Goal: Task Accomplishment & Management: Manage account settings

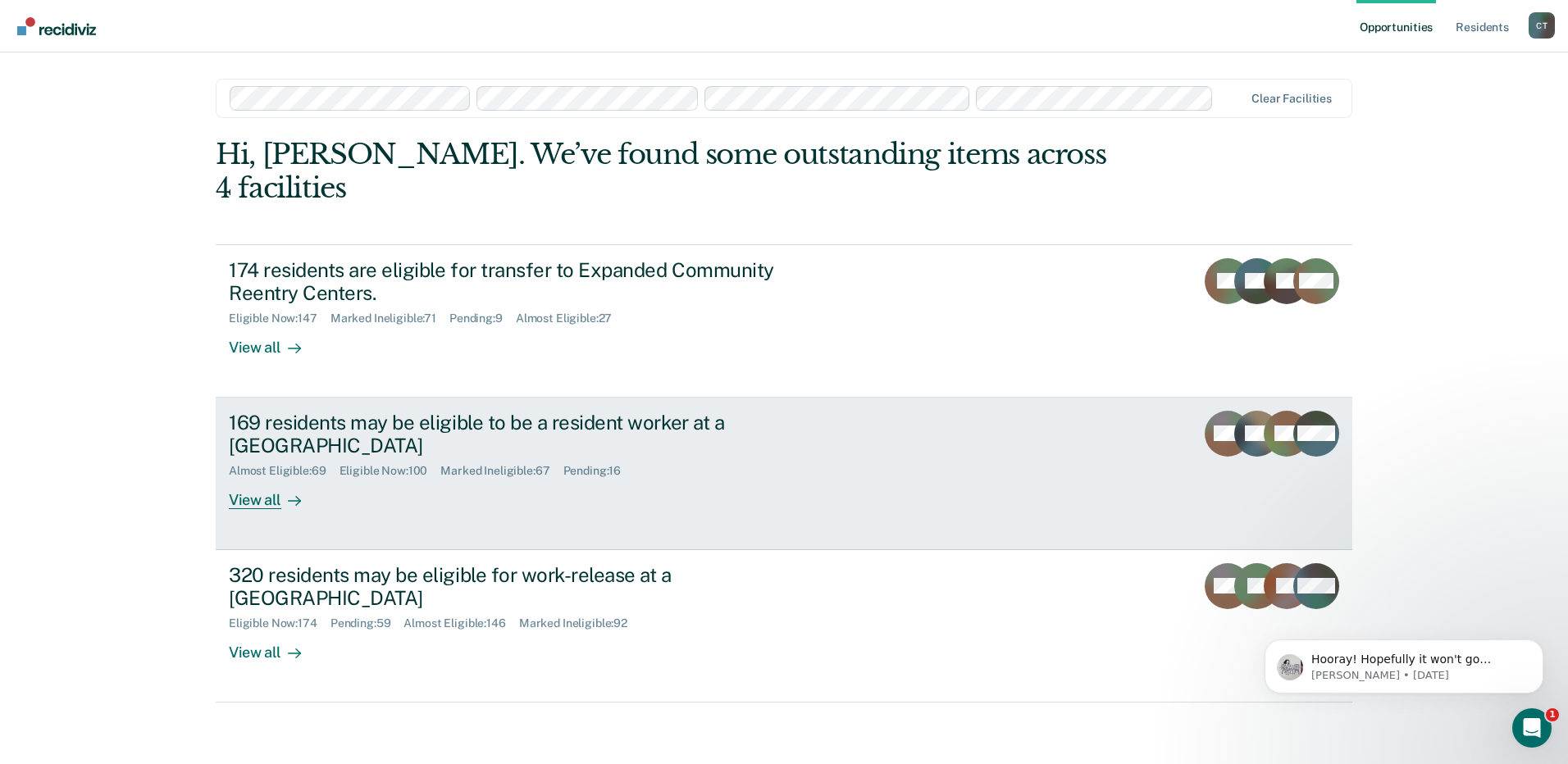
click at [255, 478] on div "View all" at bounding box center [275, 494] width 92 height 32
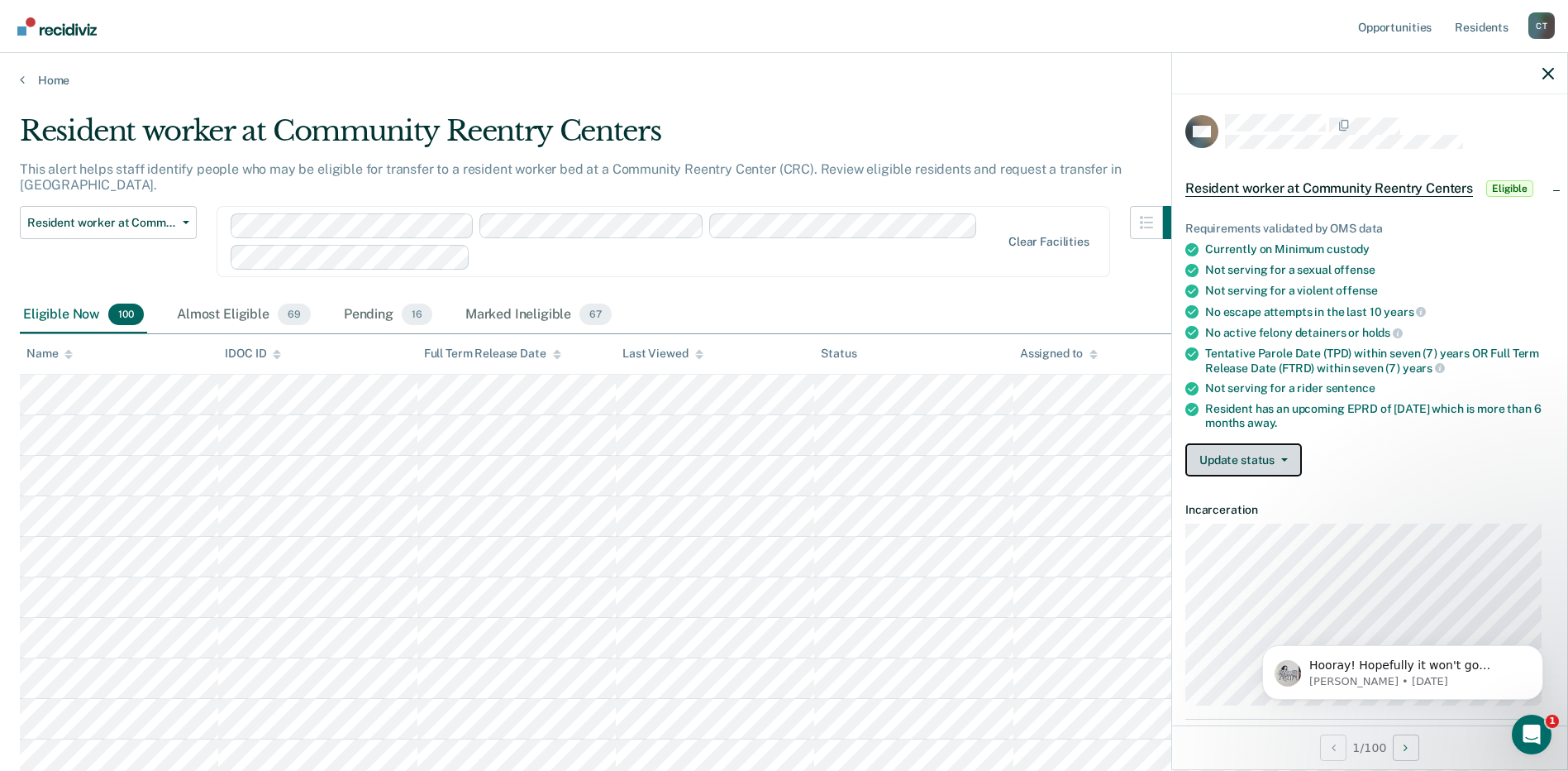
click at [1252, 457] on button "Update status" at bounding box center [1243, 460] width 116 height 33
